Goal: Information Seeking & Learning: Learn about a topic

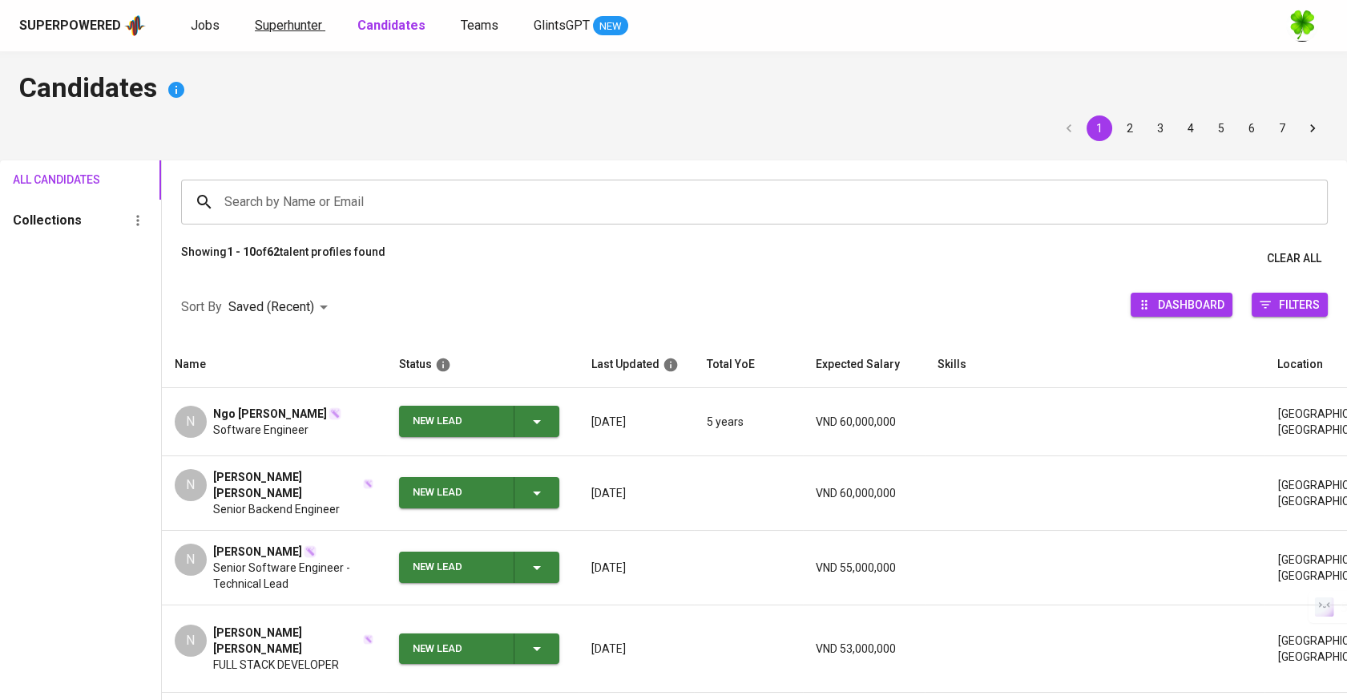
click at [255, 22] on span "Superhunter" at bounding box center [288, 25] width 67 height 15
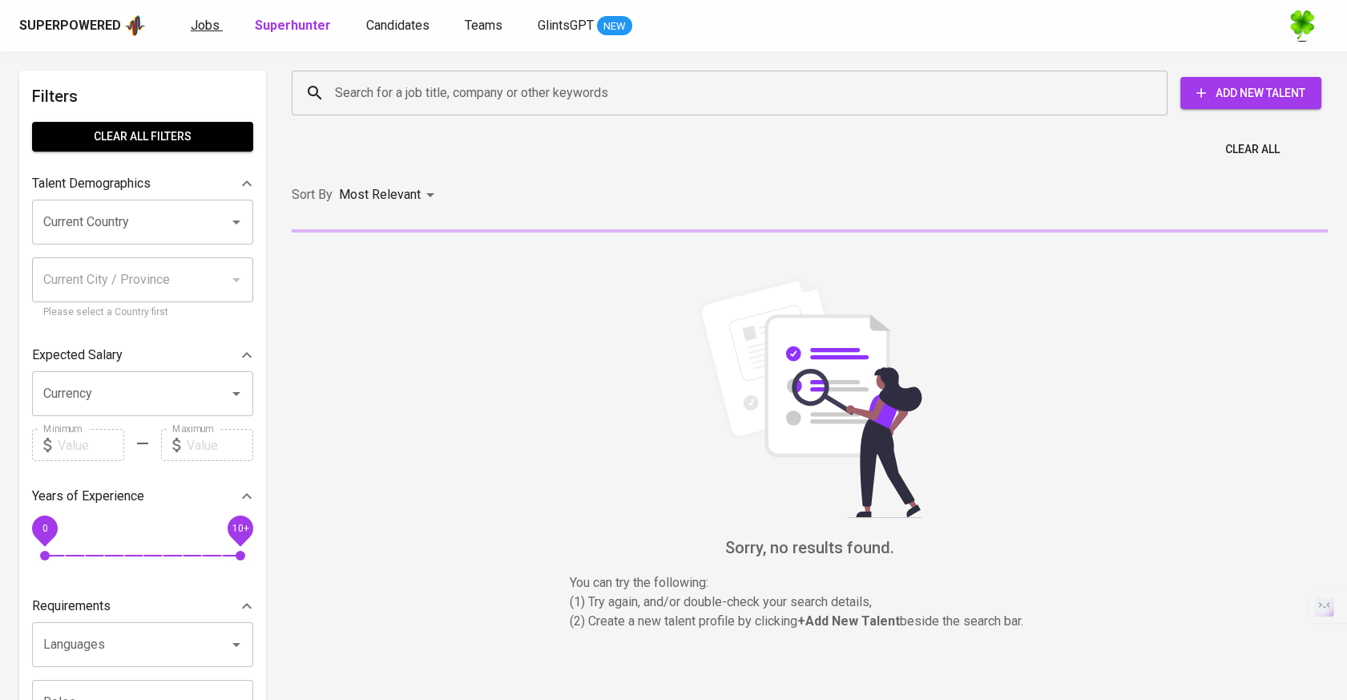
click at [211, 30] on span "Jobs" at bounding box center [205, 25] width 29 height 15
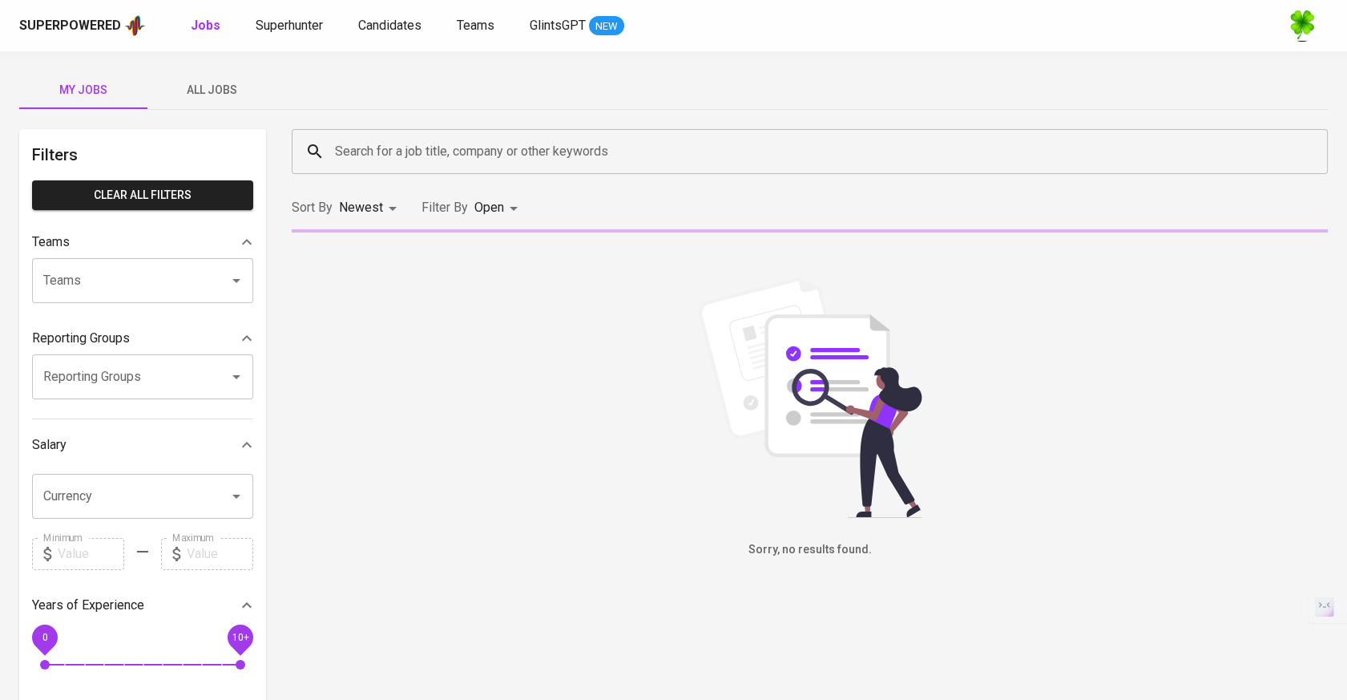
click at [226, 95] on span "All Jobs" at bounding box center [211, 90] width 109 height 20
click at [408, 145] on input "Search for a job title, company or other keywords" at bounding box center [814, 151] width 966 height 30
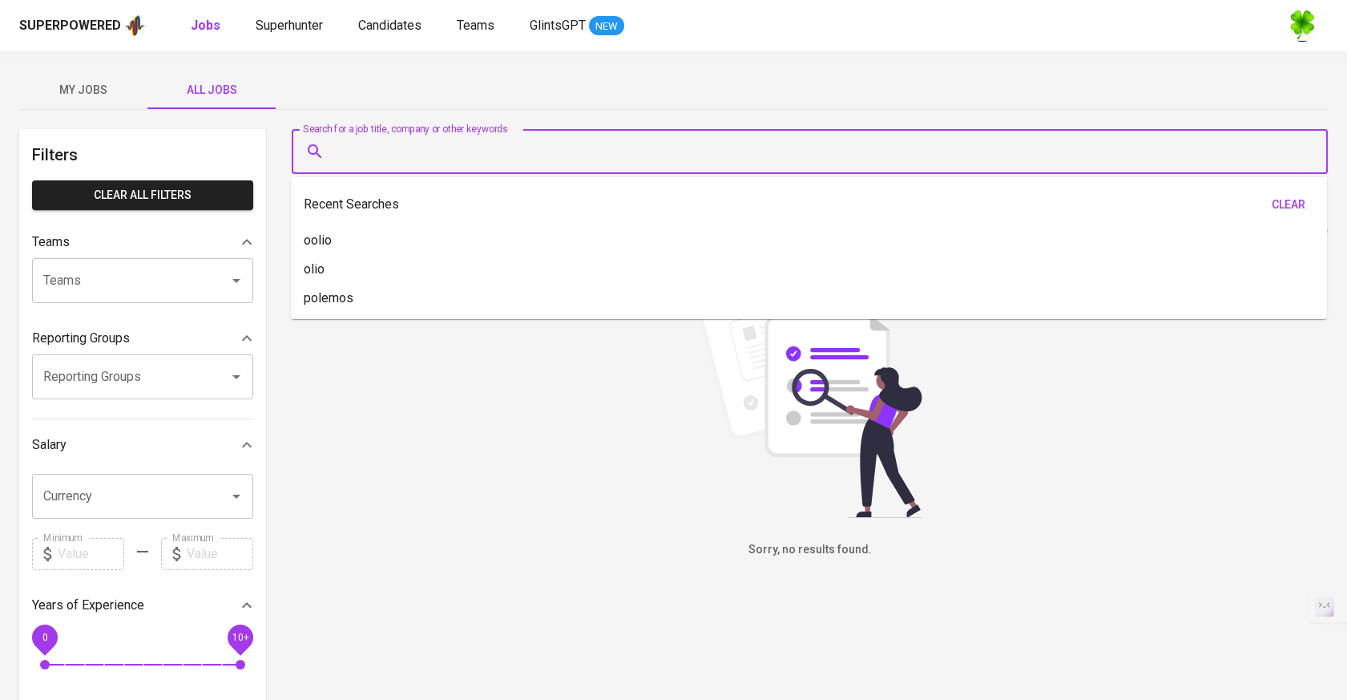
click at [454, 155] on input "Search for a job title, company or other keywords" at bounding box center [814, 151] width 966 height 30
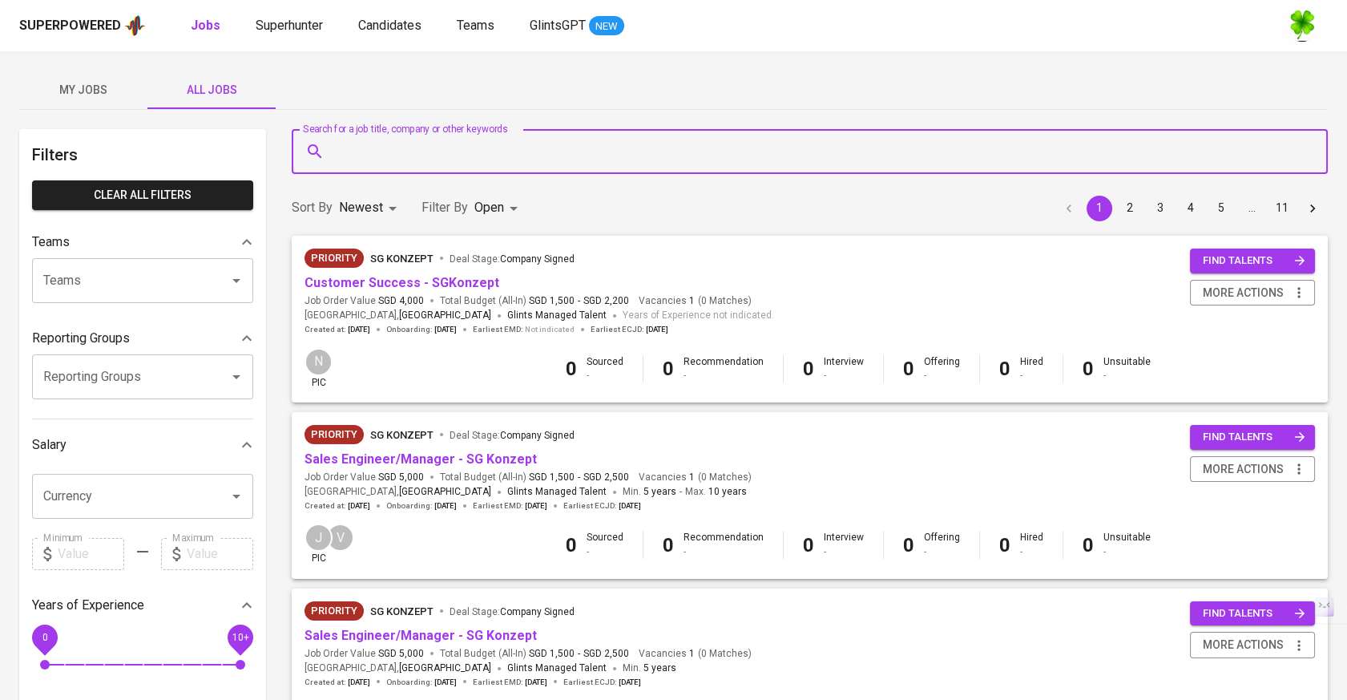
click at [481, 163] on input "Search for a job title, company or other keywords" at bounding box center [814, 151] width 966 height 30
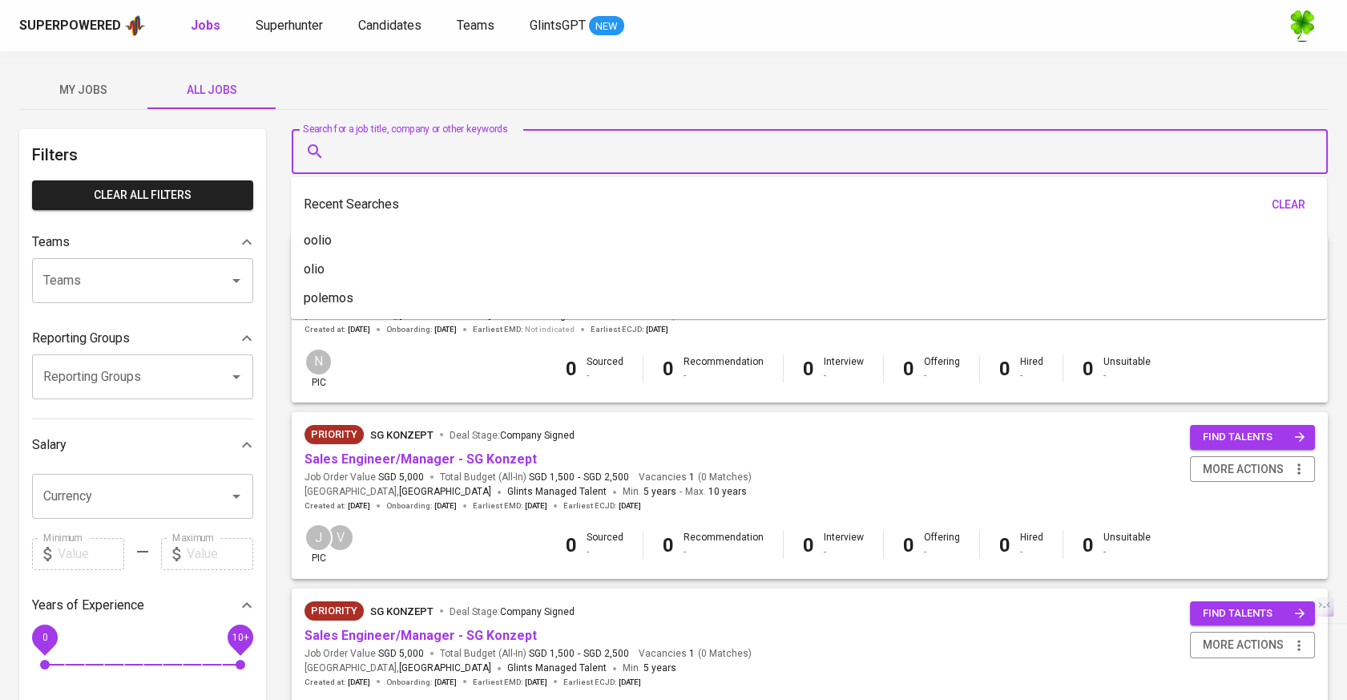
click at [503, 133] on div "Search for a job title, company or other keywords" at bounding box center [810, 151] width 1036 height 45
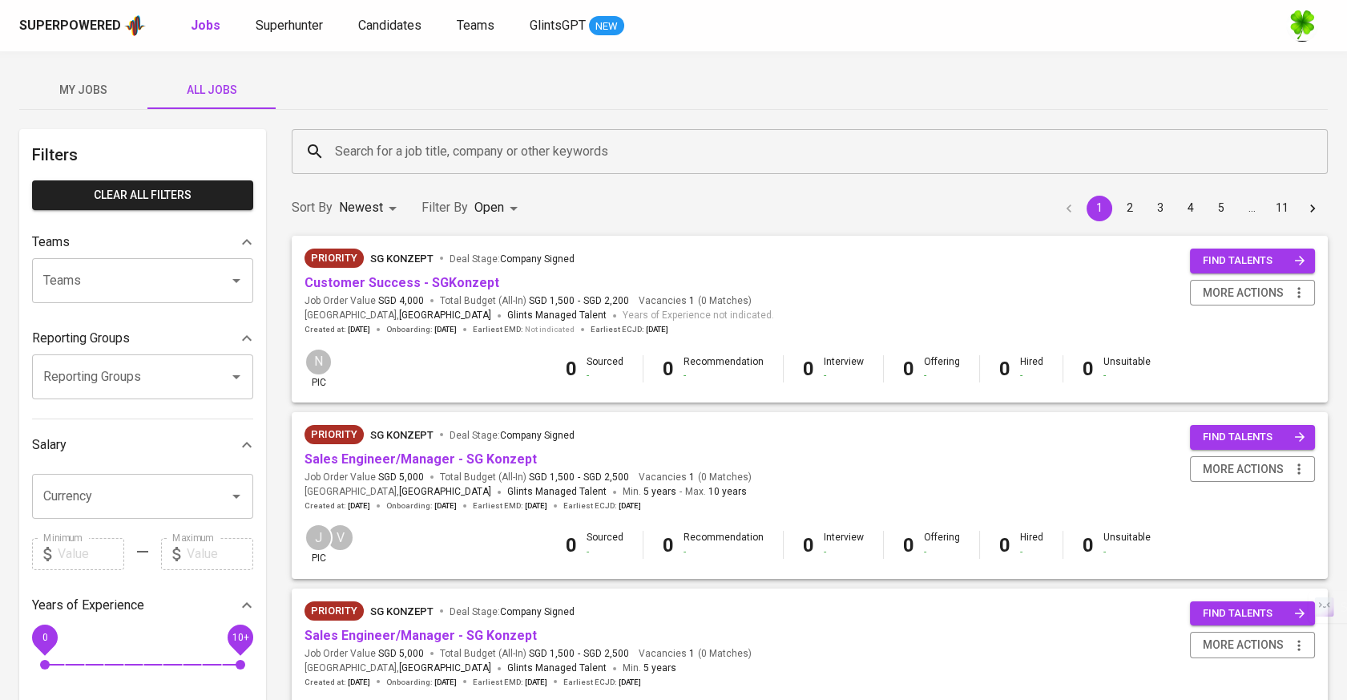
click at [526, 144] on input "Search for a job title, company or other keywords" at bounding box center [814, 151] width 966 height 30
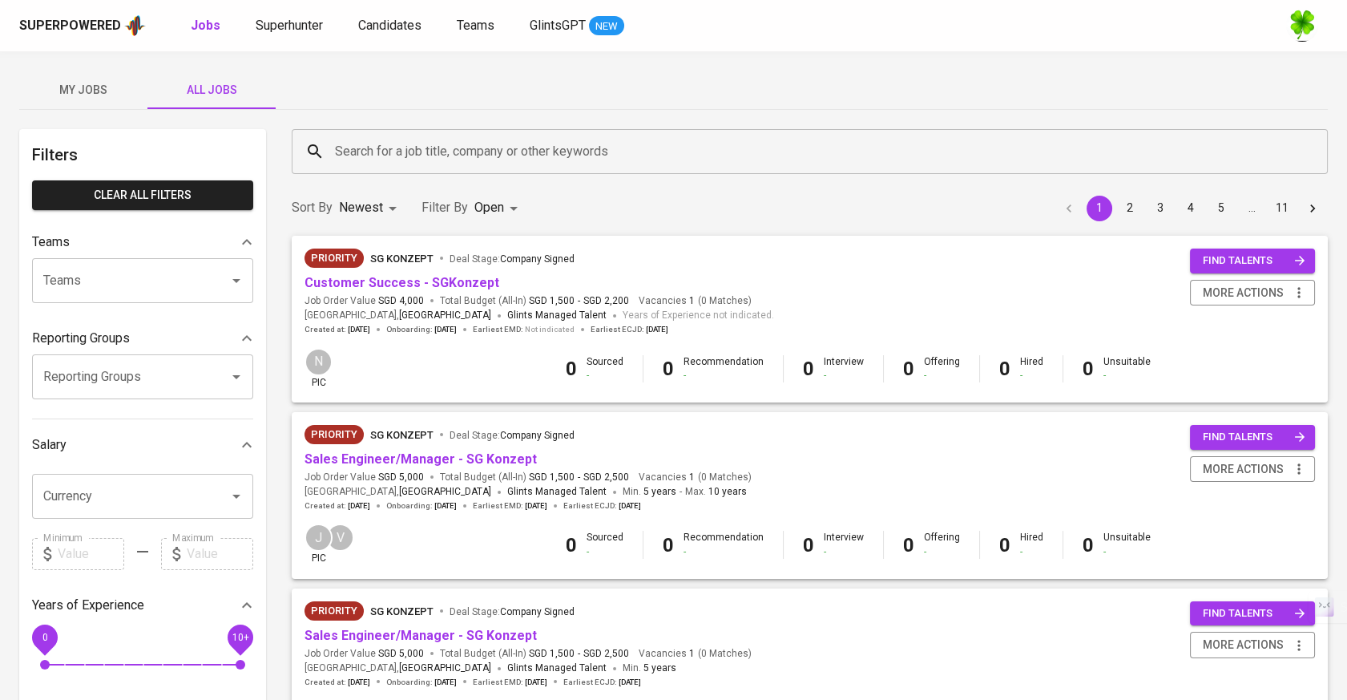
click at [577, 154] on input "Search for a job title, company or other keywords" at bounding box center [814, 151] width 966 height 30
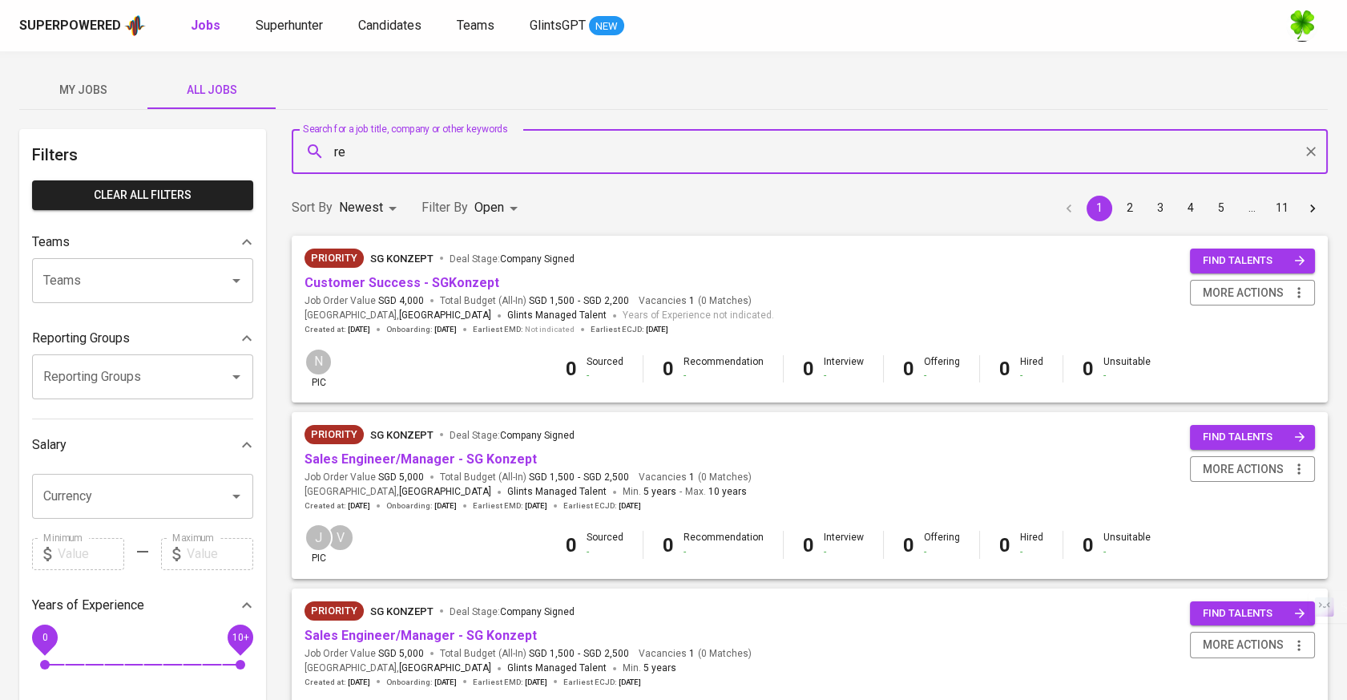
type input "r"
type input "getgo"
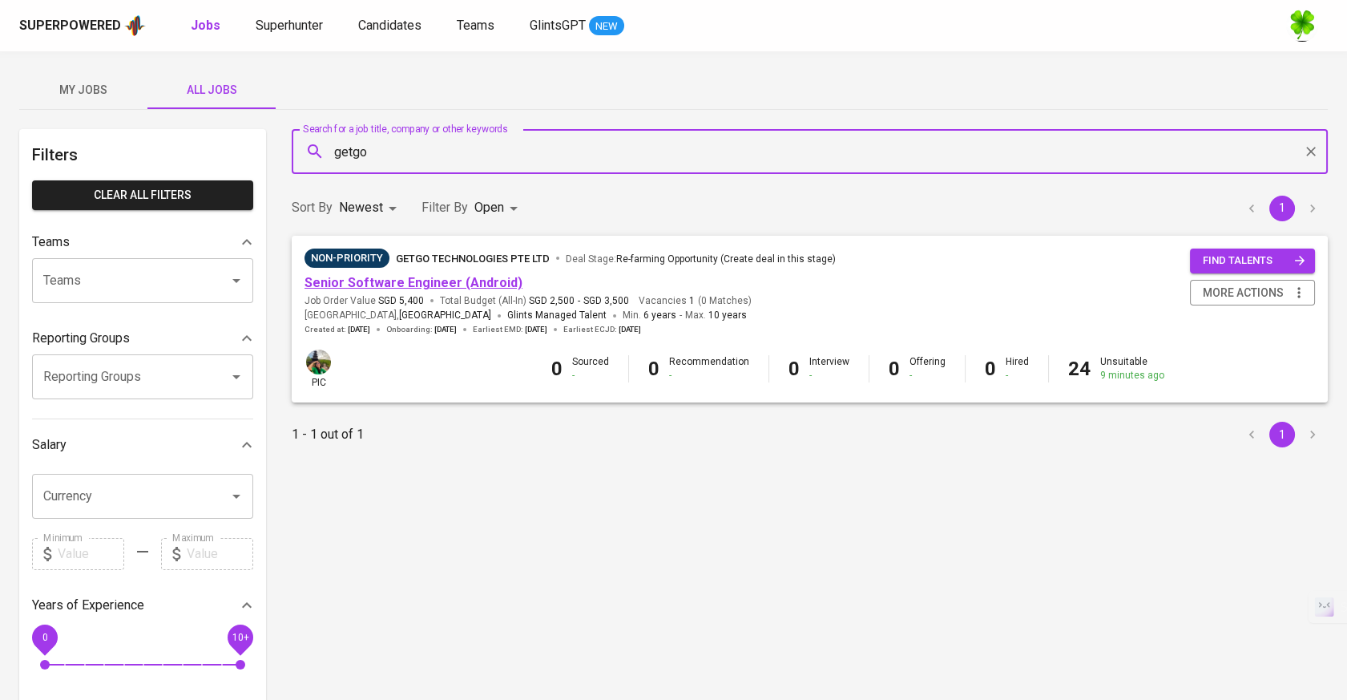
click at [412, 283] on link "Senior Software Engineer (Android)" at bounding box center [414, 282] width 218 height 15
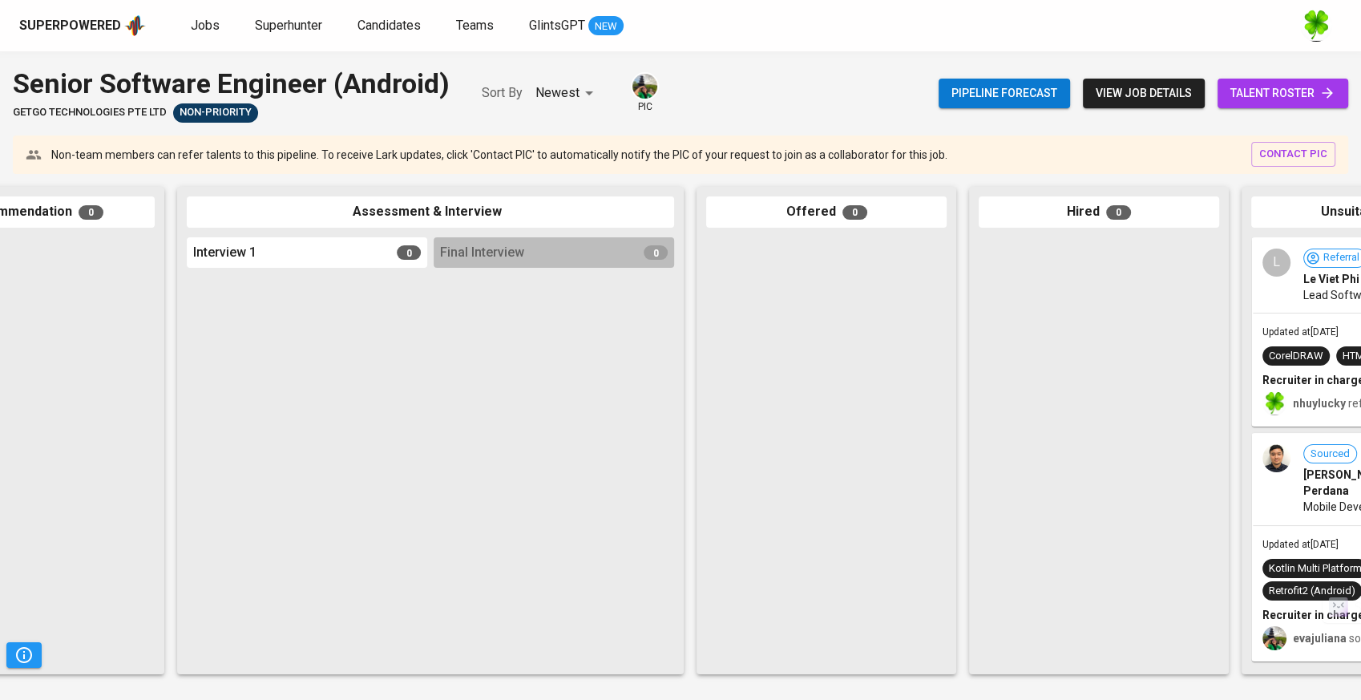
scroll to position [0, 547]
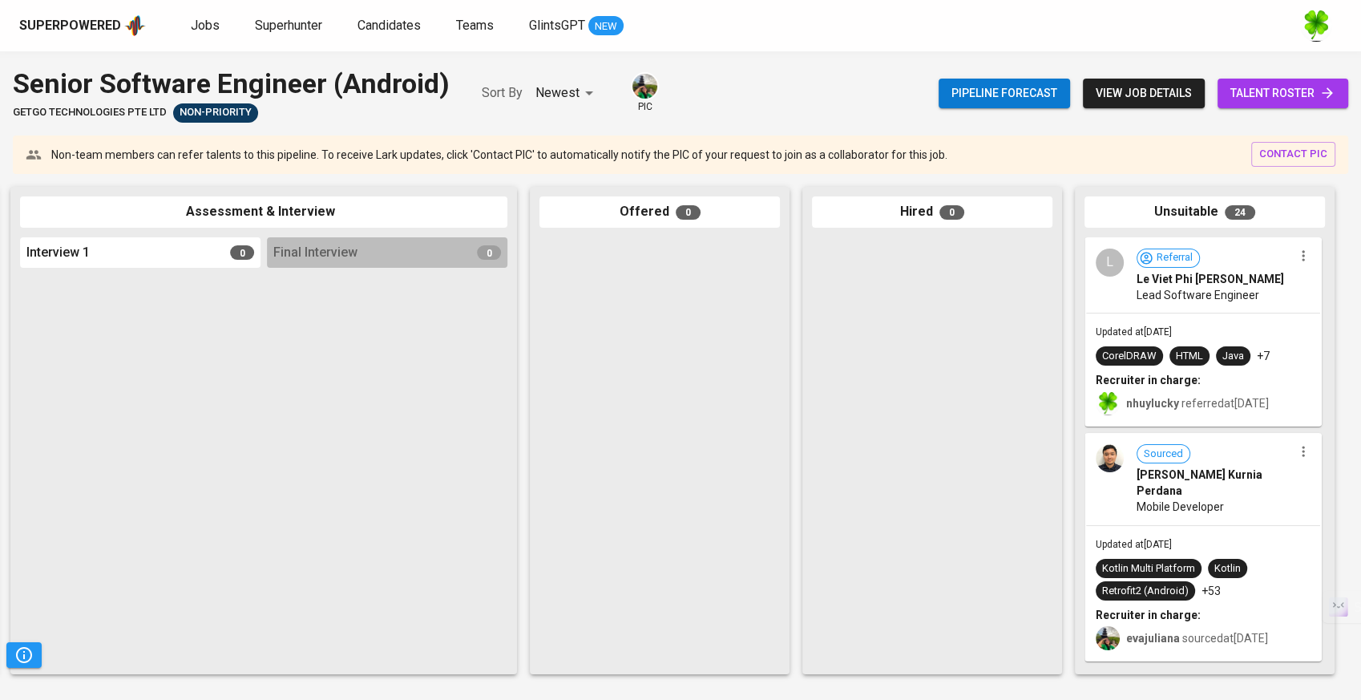
click at [1222, 349] on div "Java" at bounding box center [1233, 356] width 22 height 15
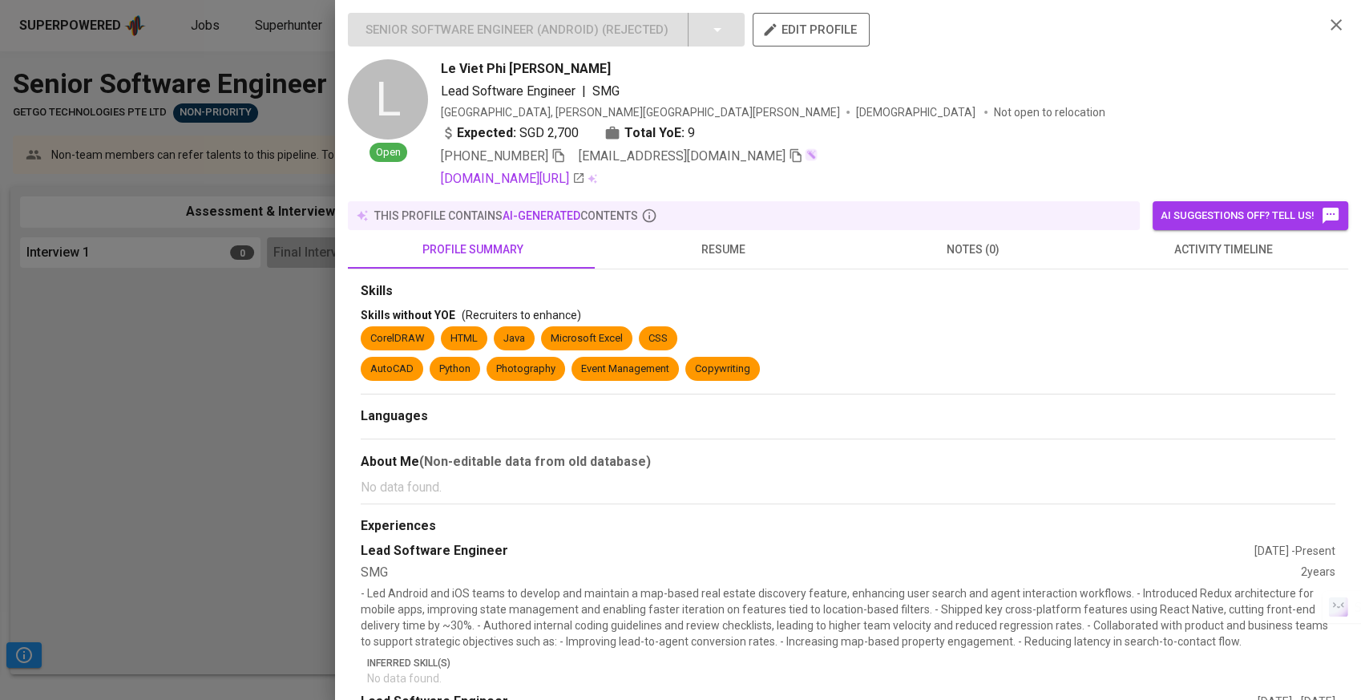
click at [712, 240] on span "resume" at bounding box center [723, 250] width 231 height 20
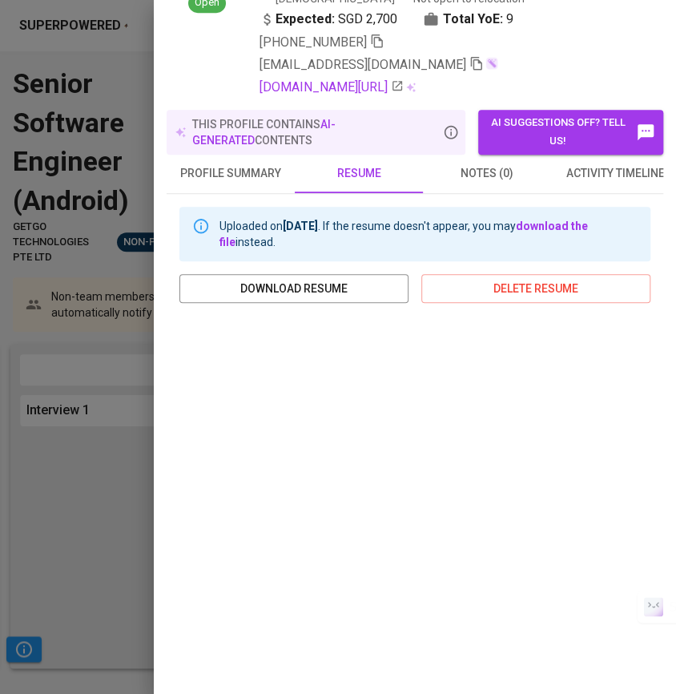
scroll to position [214, 0]
